Goal: Transaction & Acquisition: Obtain resource

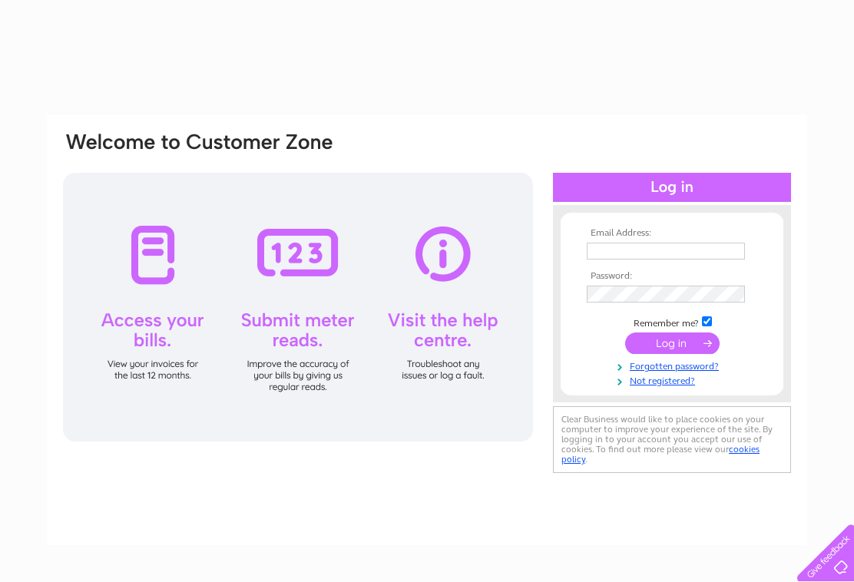
click at [630, 251] on input "text" at bounding box center [666, 251] width 158 height 17
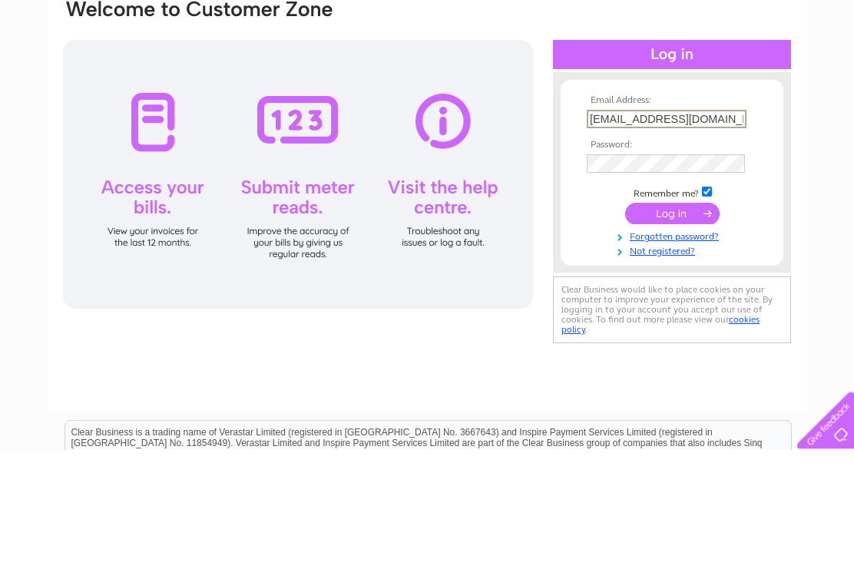
type input "maidbymarion@yahoo.co.uk"
click at [680, 336] on input "submit" at bounding box center [672, 347] width 94 height 22
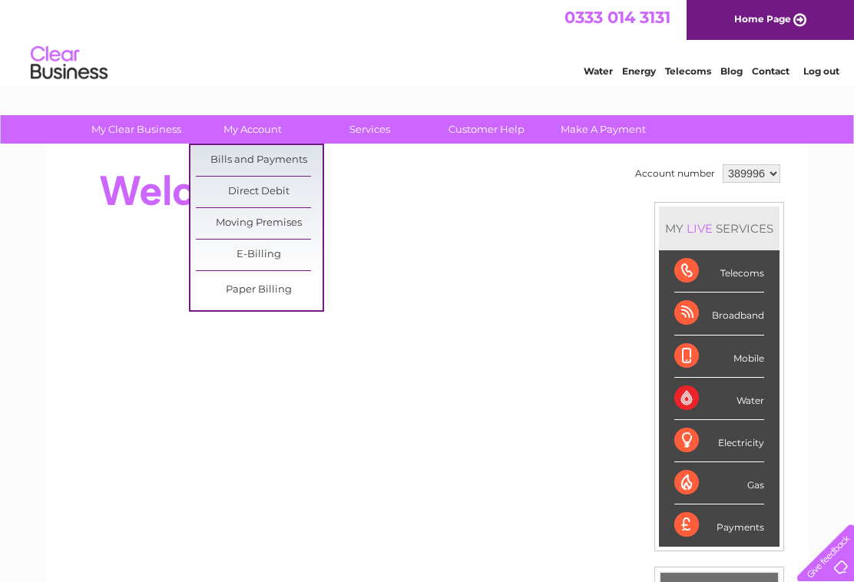
click at [285, 162] on link "Bills and Payments" at bounding box center [259, 160] width 127 height 31
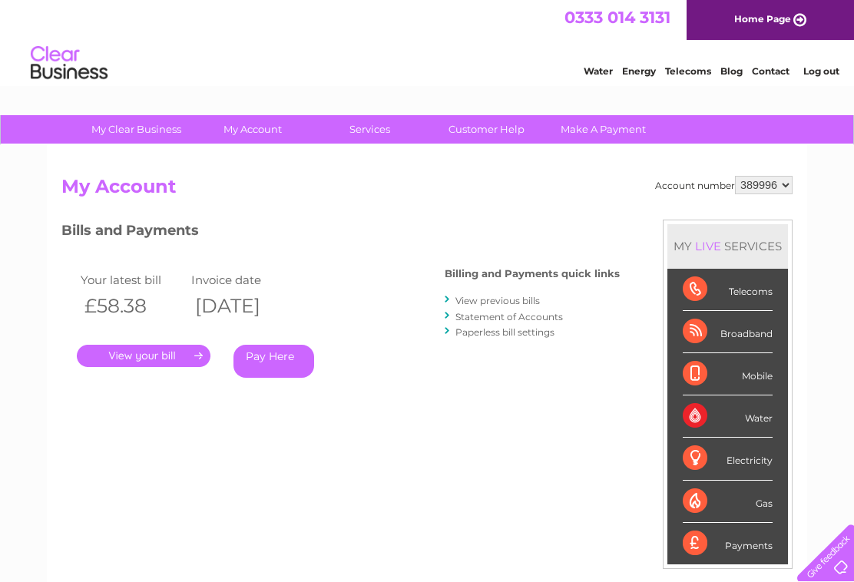
click at [158, 356] on link "." at bounding box center [144, 356] width 134 height 22
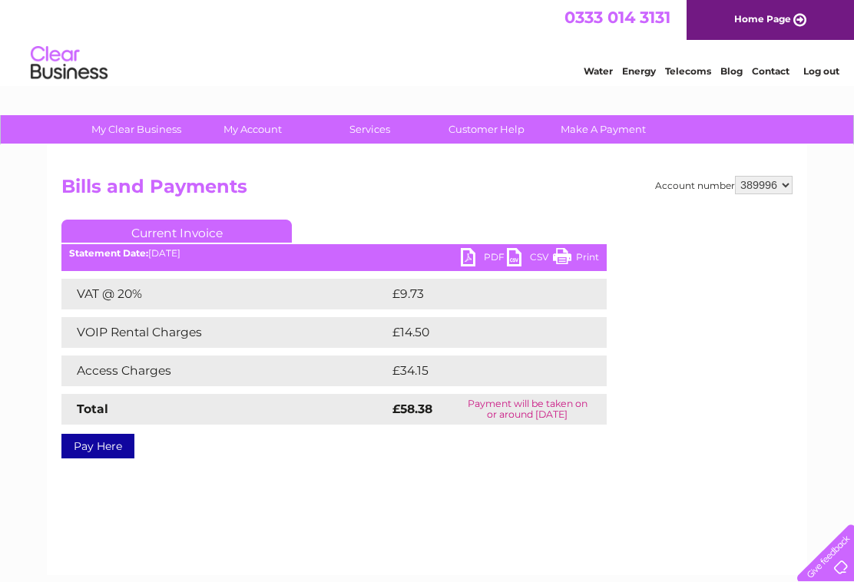
click at [478, 256] on link "PDF" at bounding box center [484, 259] width 46 height 22
click at [829, 69] on link "Log out" at bounding box center [821, 71] width 36 height 12
